Goal: Browse casually: Explore the website without a specific task or goal

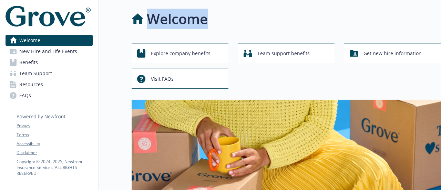
drag, startPoint x: 209, startPoint y: 24, endPoint x: 121, endPoint y: 16, distance: 89.0
click at [235, 20] on div "Welcome" at bounding box center [286, 19] width 309 height 21
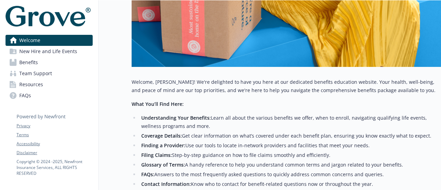
scroll to position [241, 0]
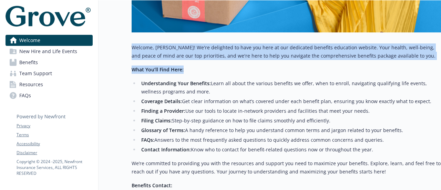
drag, startPoint x: 133, startPoint y: 50, endPoint x: 217, endPoint y: 64, distance: 85.5
click at [217, 64] on div "Welcome, [PERSON_NAME]! We're delighted to have you here at our dedicated benef…" at bounding box center [286, 141] width 309 height 197
